Goal: Task Accomplishment & Management: Manage account settings

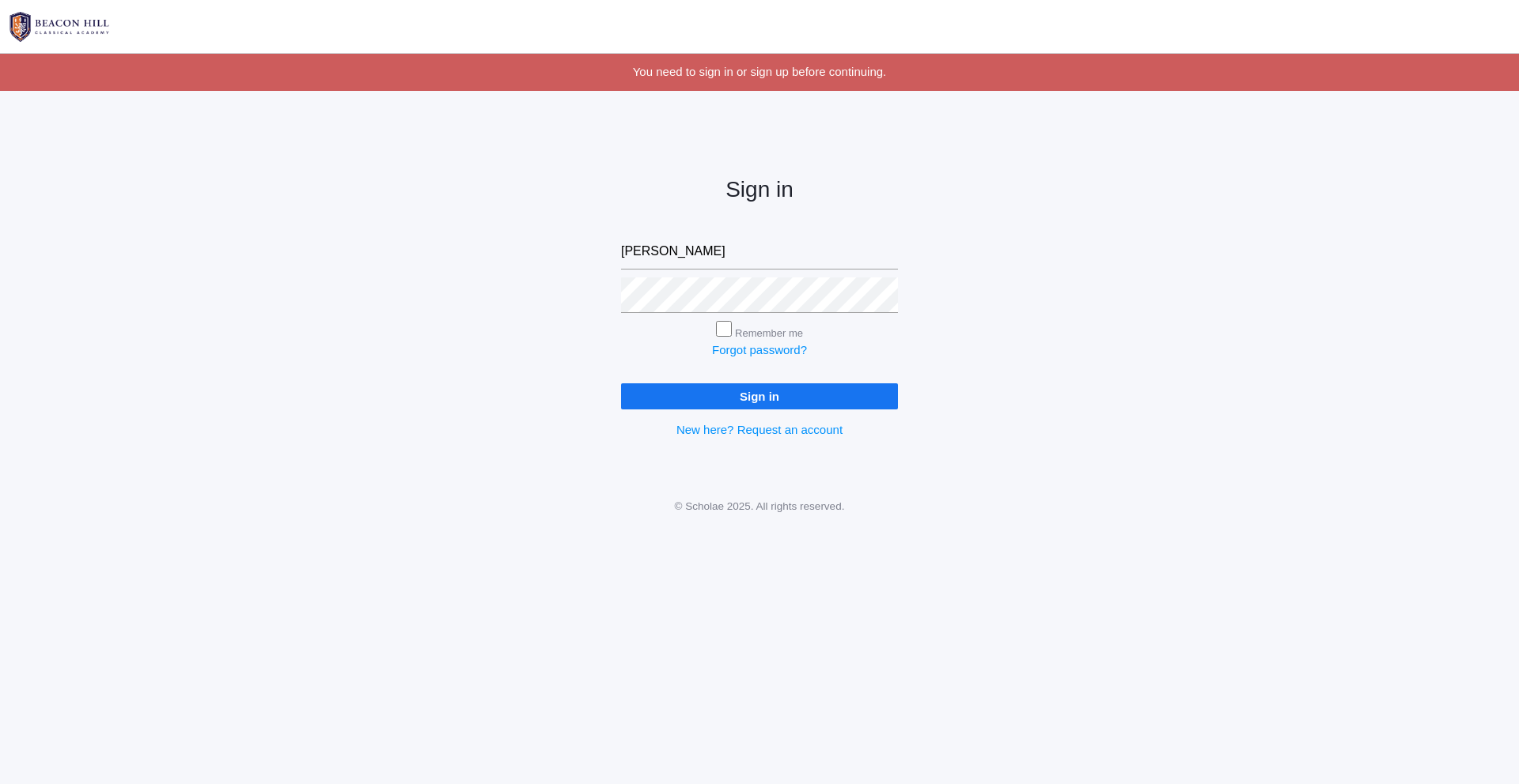
type input "[EMAIL_ADDRESS][DOMAIN_NAME]"
click at [621, 383] on input "Sign in" at bounding box center [759, 396] width 277 height 26
